Goal: Check status: Check status

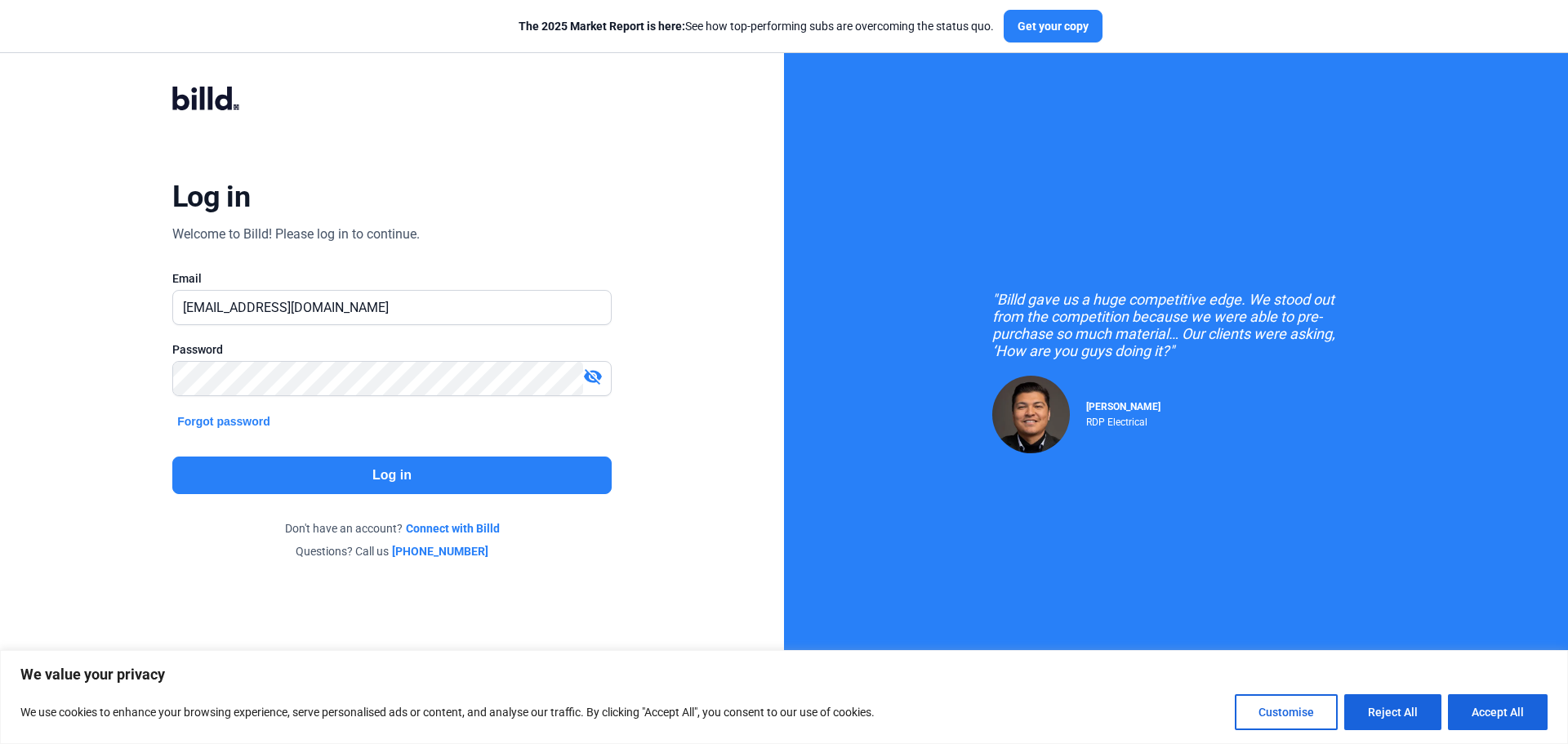
drag, startPoint x: 0, startPoint y: 0, endPoint x: 492, endPoint y: 476, distance: 684.6
click at [492, 476] on button "Log in" at bounding box center [392, 475] width 440 height 38
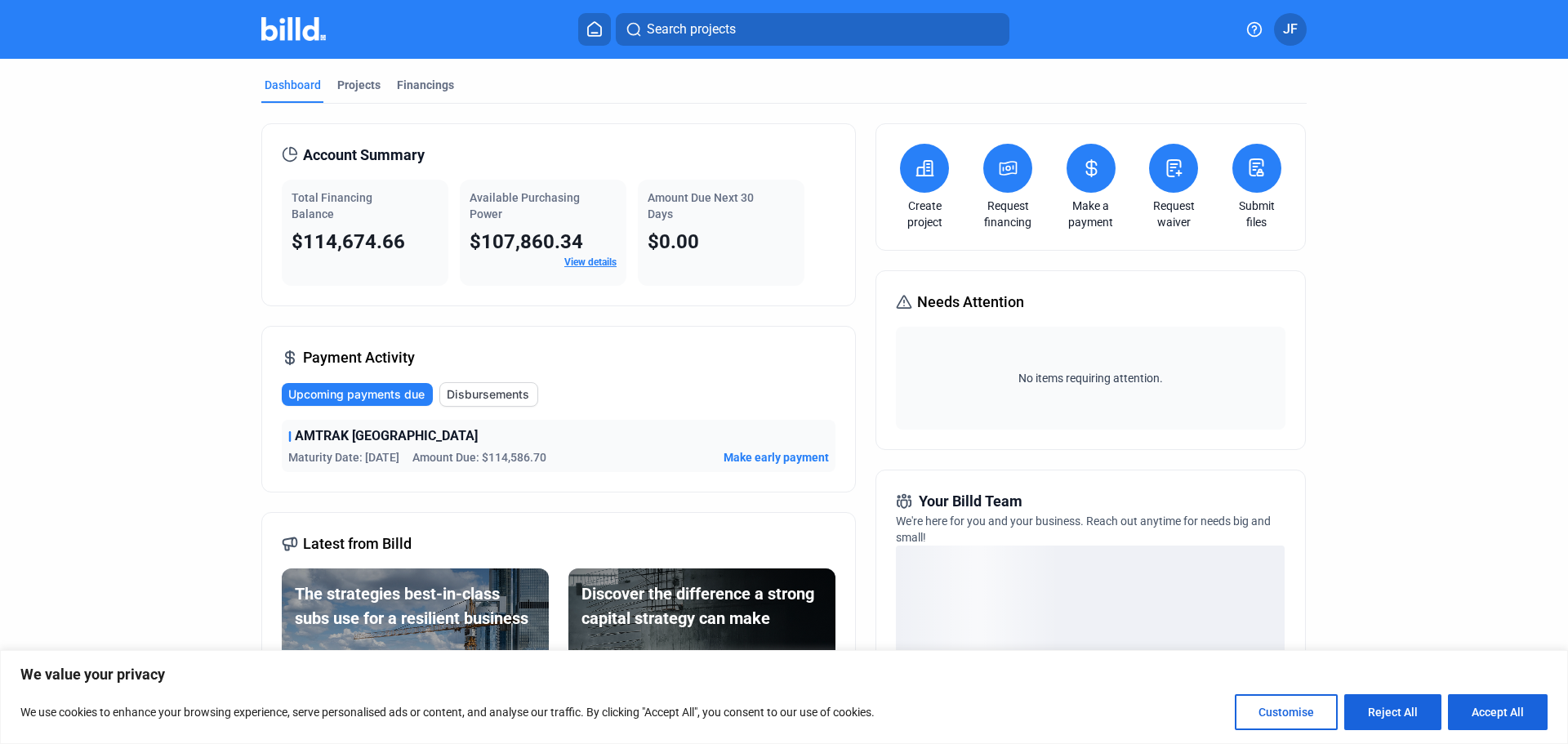
click at [166, 308] on dashboard "Dashboard Projects Financings Account Summary Total Financing Balance $114,674.…" at bounding box center [784, 573] width 1411 height 1028
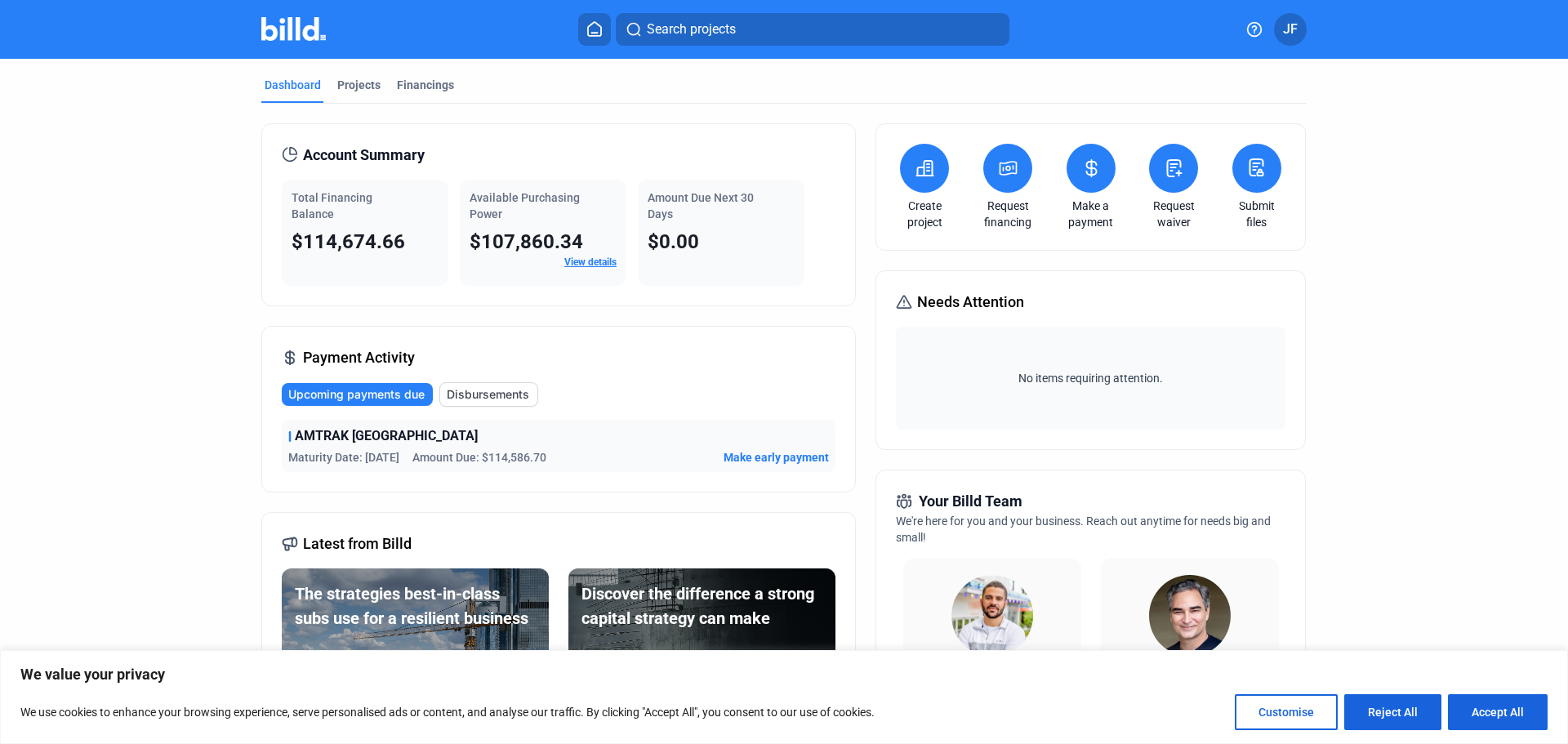
click at [339, 237] on span "$114,674.66" at bounding box center [348, 241] width 113 height 23
drag, startPoint x: 347, startPoint y: 202, endPoint x: 361, endPoint y: 208, distance: 15.2
click at [348, 202] on span "Total Financing Balance" at bounding box center [331, 206] width 81 height 30
click at [353, 85] on div "Projects" at bounding box center [359, 85] width 44 height 16
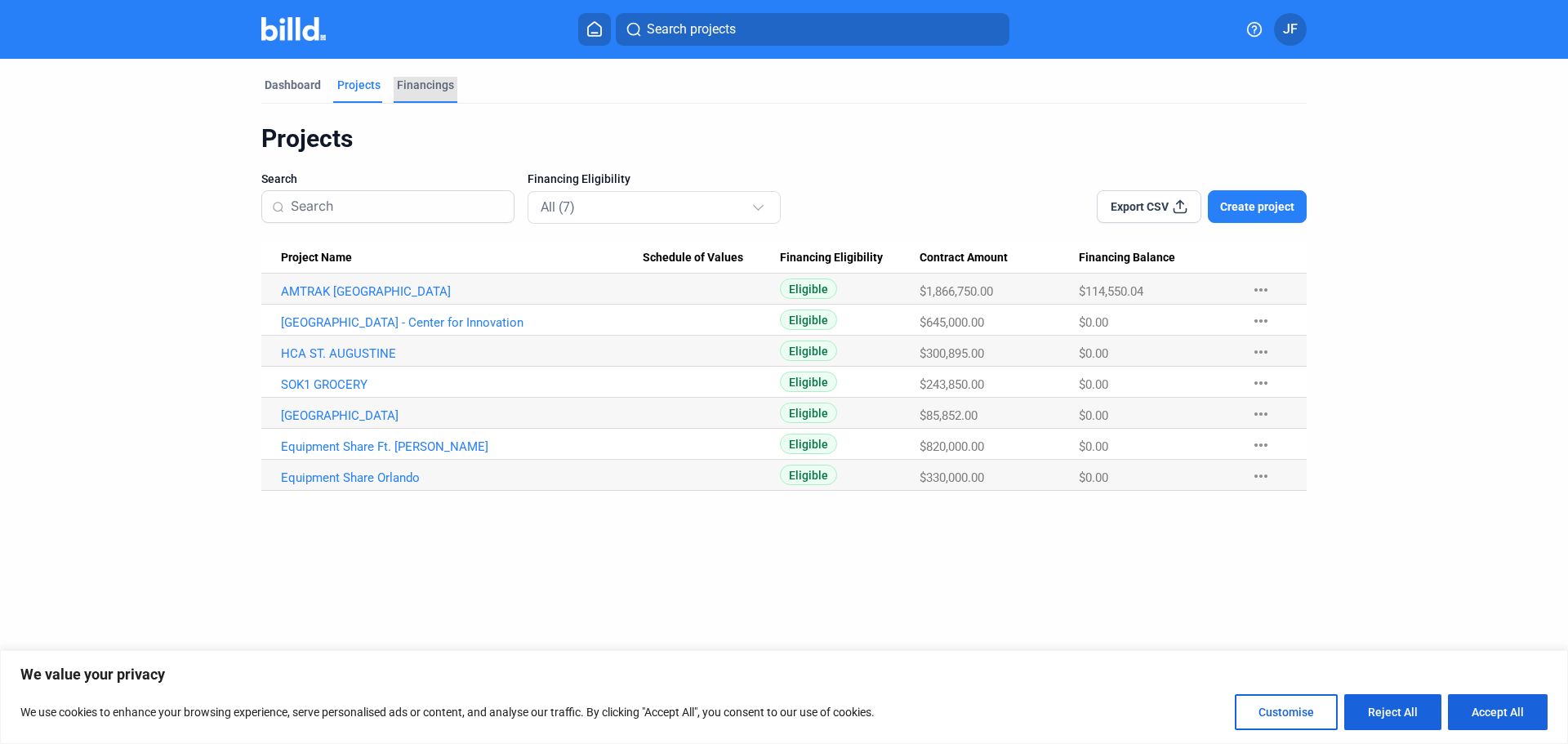
click at [422, 83] on div "Financings" at bounding box center [425, 85] width 57 height 16
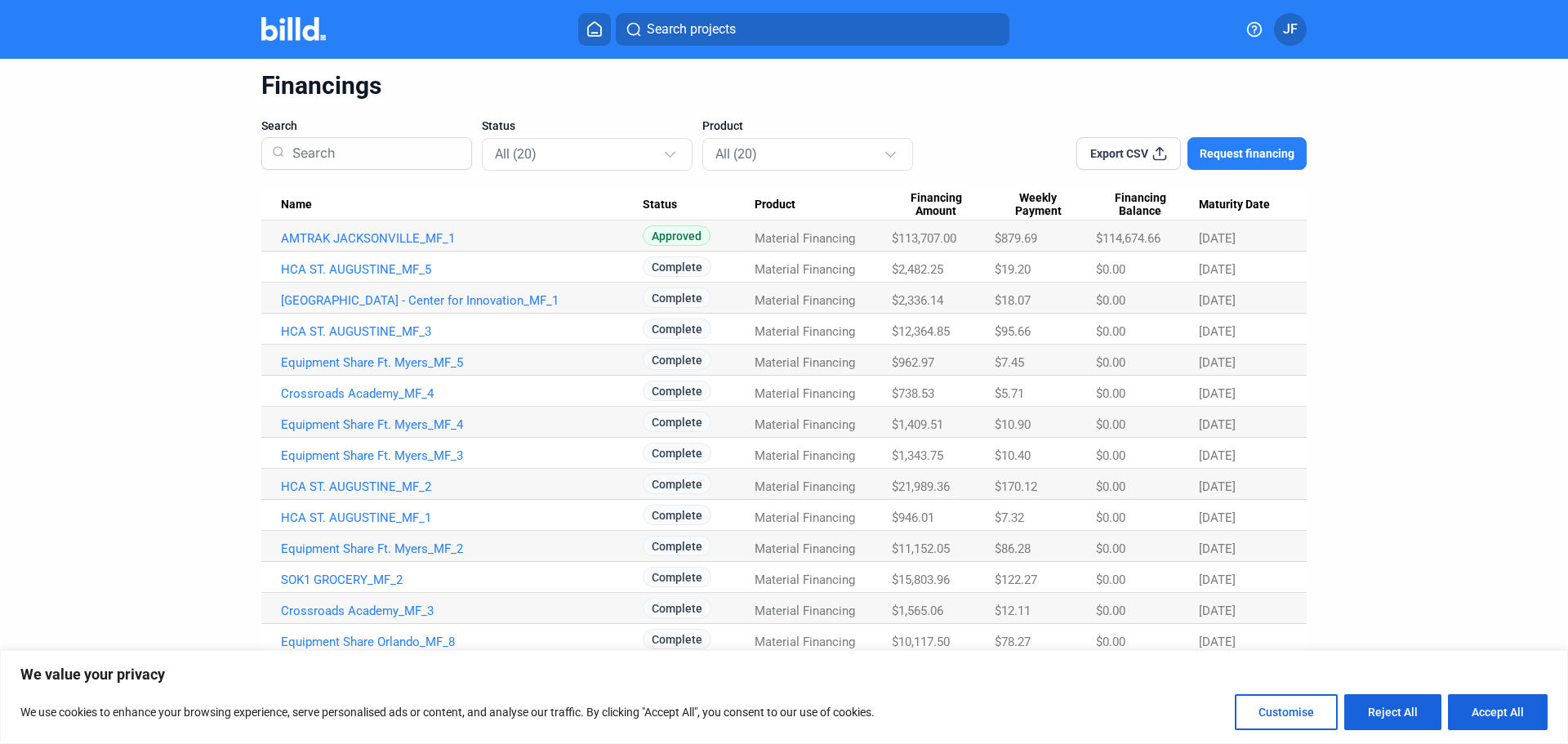
scroll to position [82, 0]
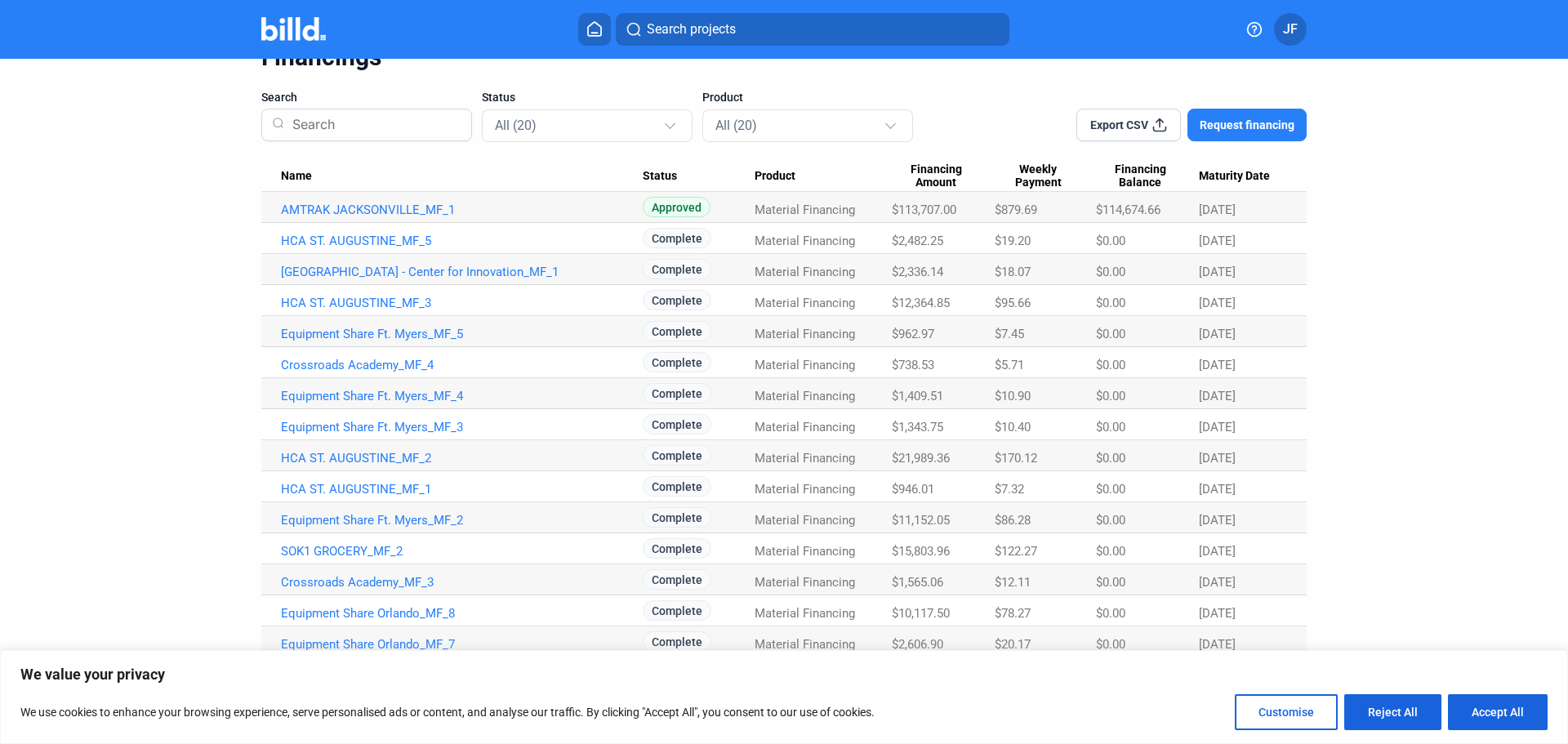
drag, startPoint x: 1123, startPoint y: 207, endPoint x: 1202, endPoint y: 212, distance: 79.2
click at [1210, 213] on tr "AMTRAK JACKSONVILLE_MF_1 Approved Material Financing $113,707.00 $879.69 $114,6…" at bounding box center [784, 207] width 1046 height 31
click at [1199, 212] on span "[DATE]" at bounding box center [1217, 210] width 37 height 15
drag, startPoint x: 1243, startPoint y: 221, endPoint x: 1257, endPoint y: 222, distance: 14.0
click at [1257, 222] on Date "[DATE]" at bounding box center [1253, 207] width 107 height 31
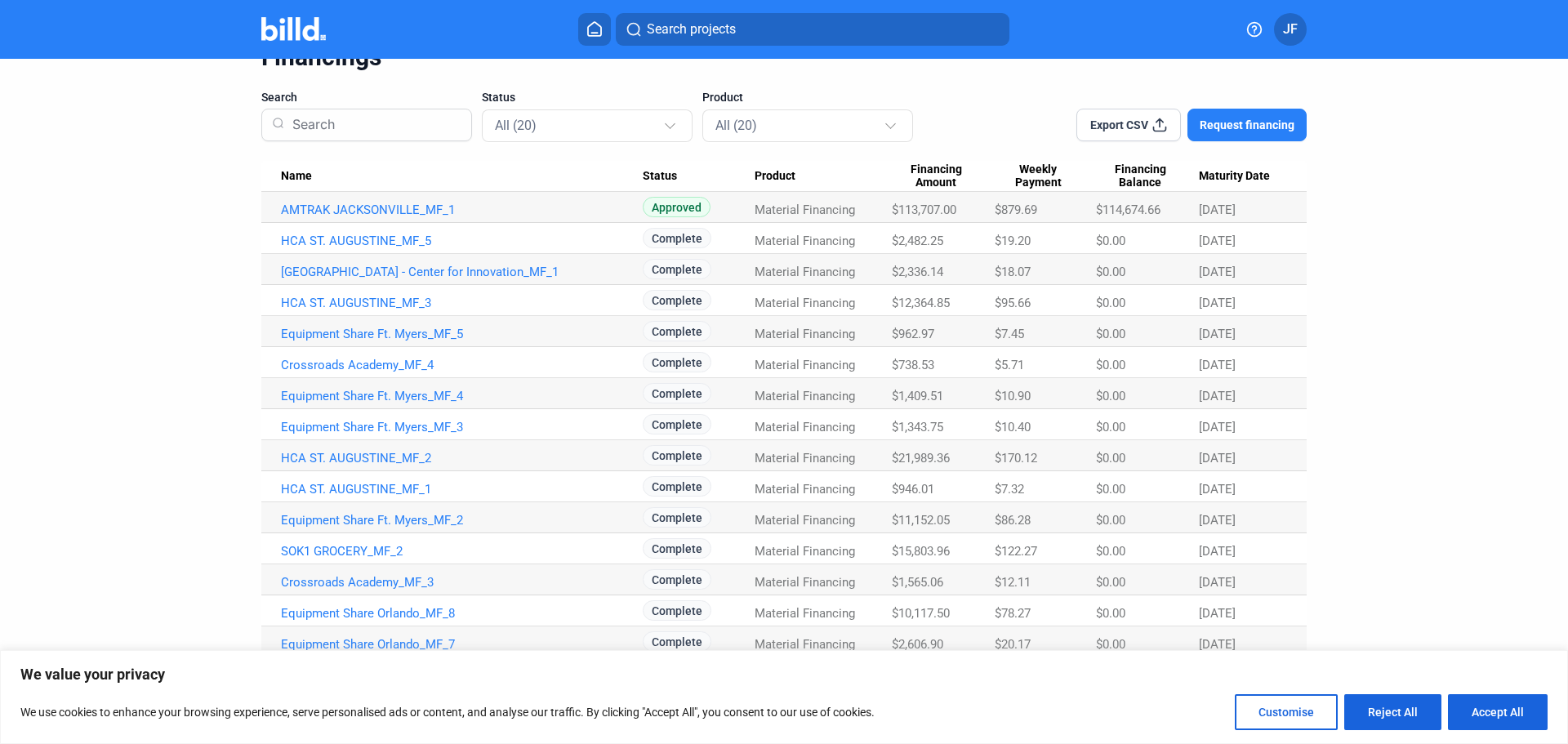
click at [1296, 493] on Date "[DATE]" at bounding box center [1253, 486] width 107 height 31
click at [1497, 714] on button "Accept All" at bounding box center [1497, 712] width 99 height 36
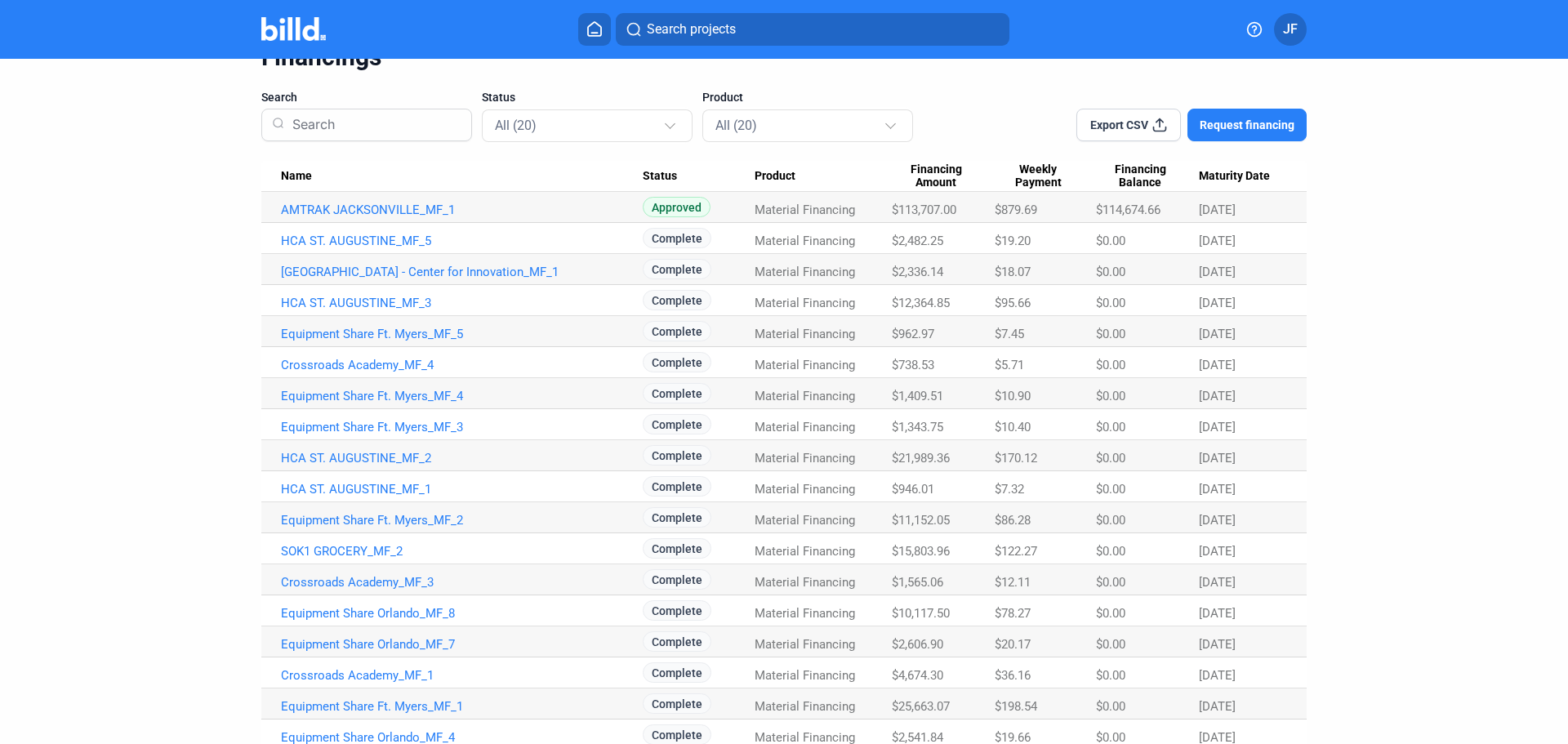
scroll to position [0, 0]
